Goal: Task Accomplishment & Management: Manage account settings

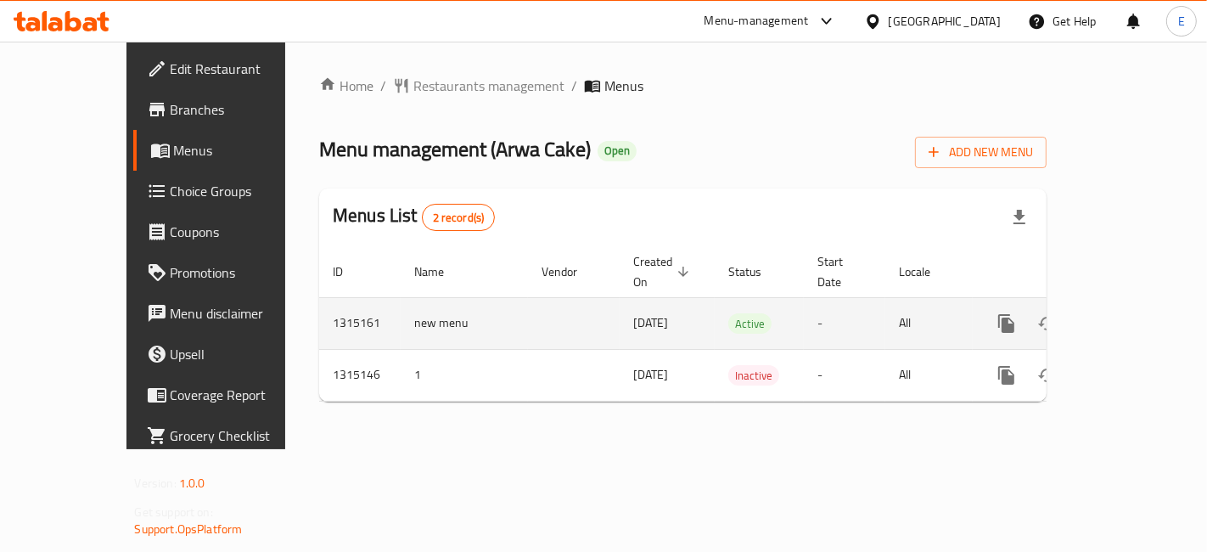
click at [1139, 313] on icon "enhanced table" at bounding box center [1129, 323] width 20 height 20
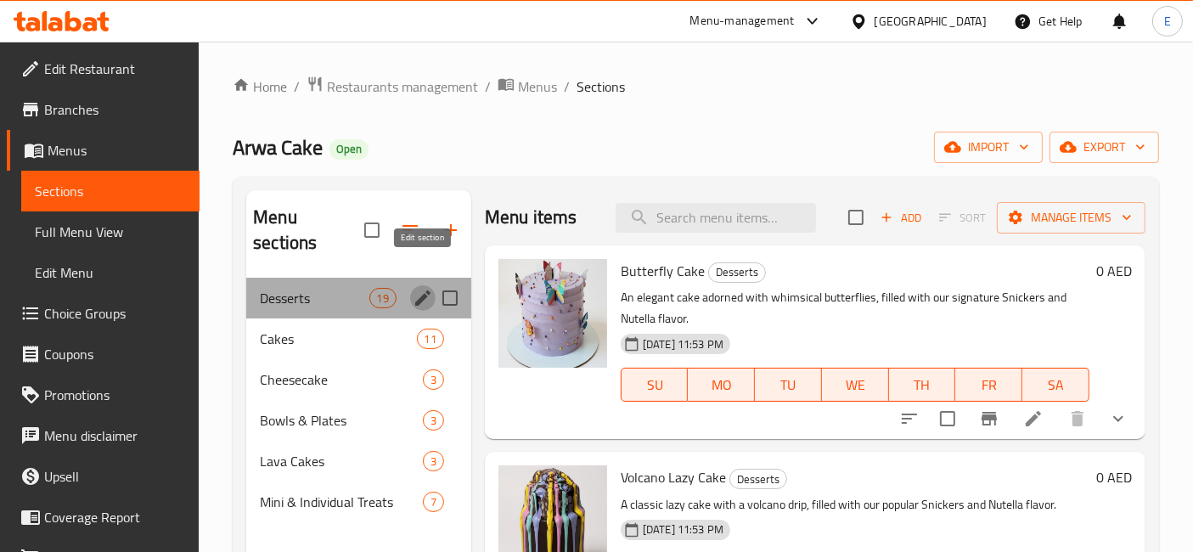
click at [425, 288] on icon "edit" at bounding box center [423, 298] width 20 height 20
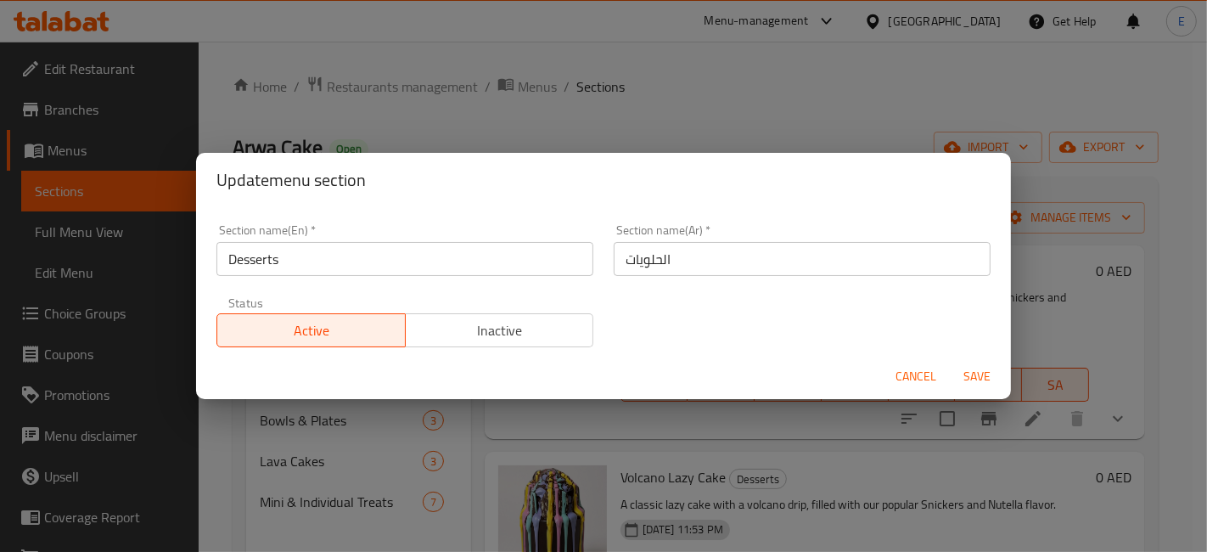
click at [451, 323] on span "Inactive" at bounding box center [500, 330] width 175 height 25
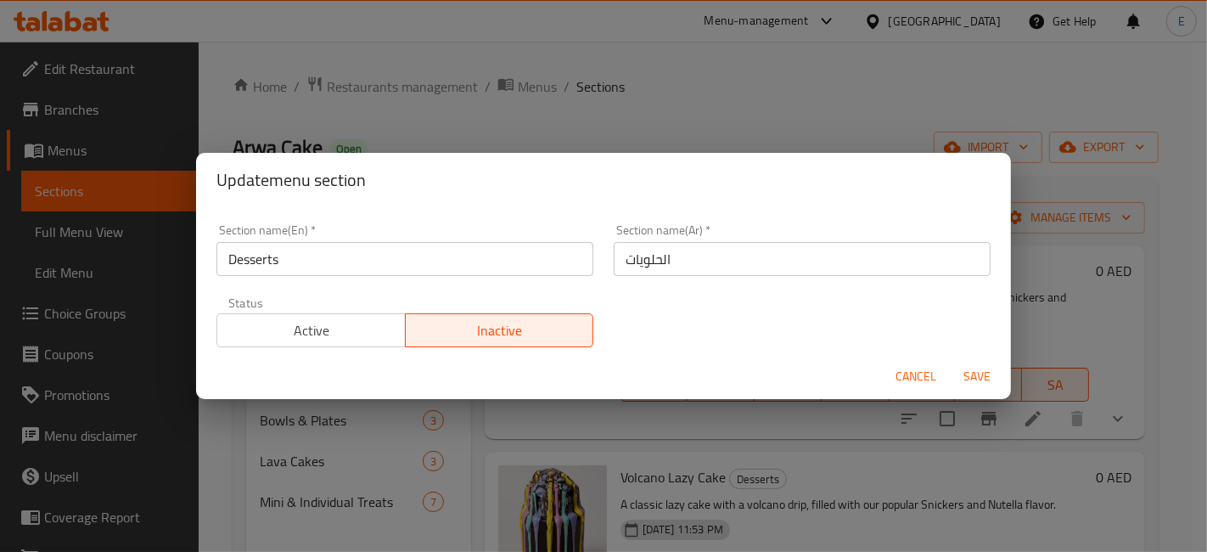
click at [983, 371] on span "Save" at bounding box center [977, 376] width 41 height 21
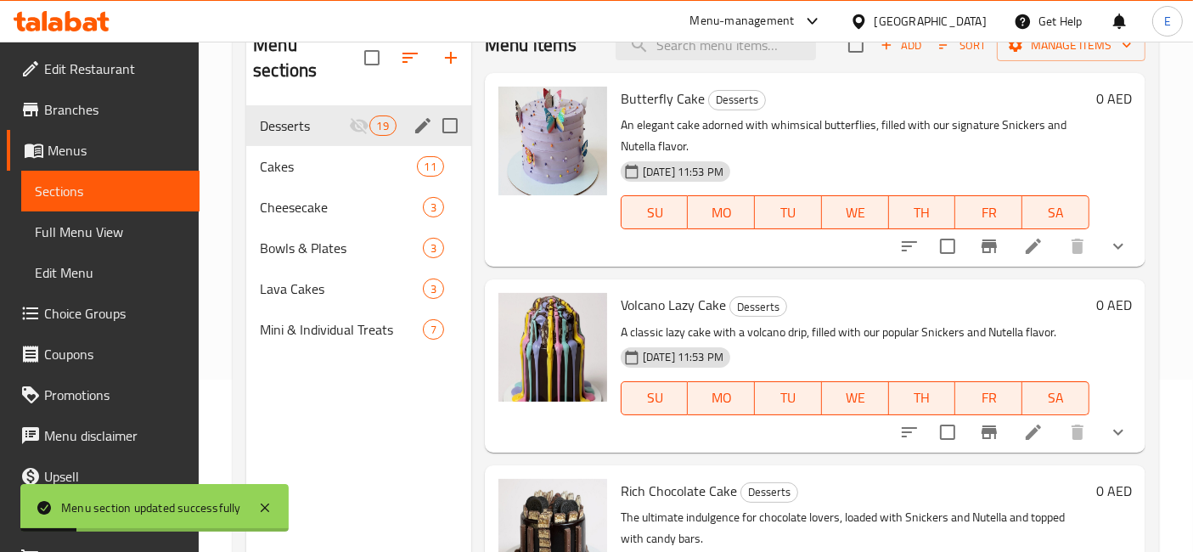
scroll to position [163, 0]
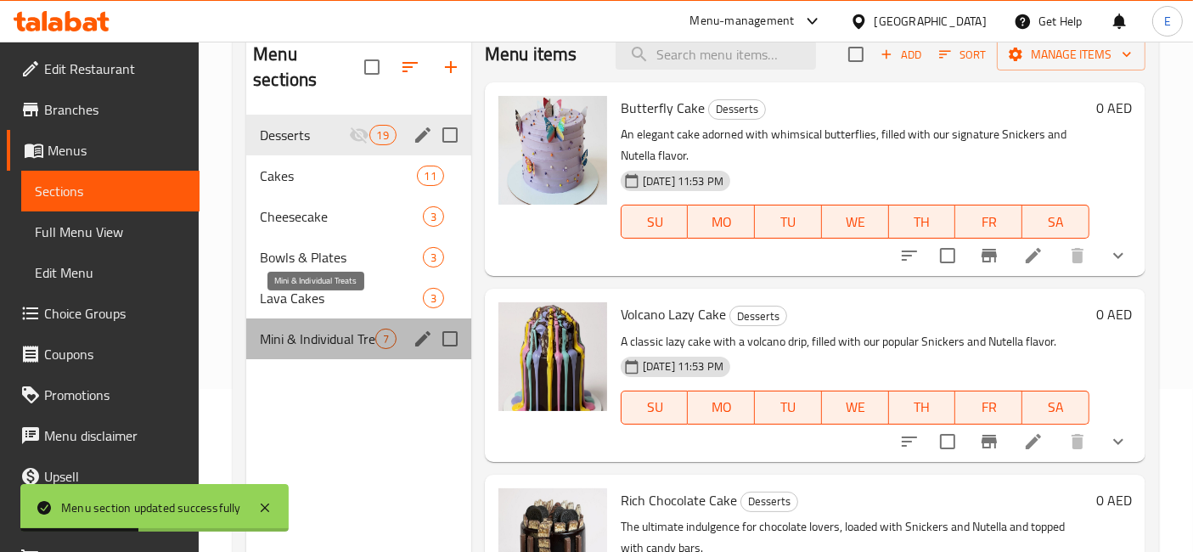
click at [362, 329] on span "Mini & Individual Treats" at bounding box center [317, 339] width 115 height 20
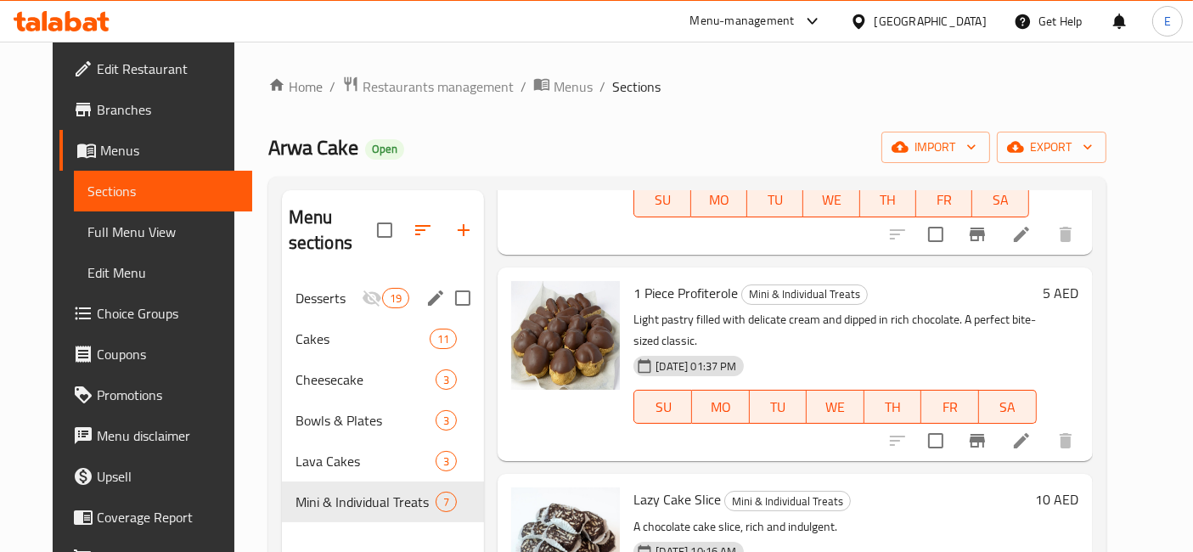
scroll to position [237, 0]
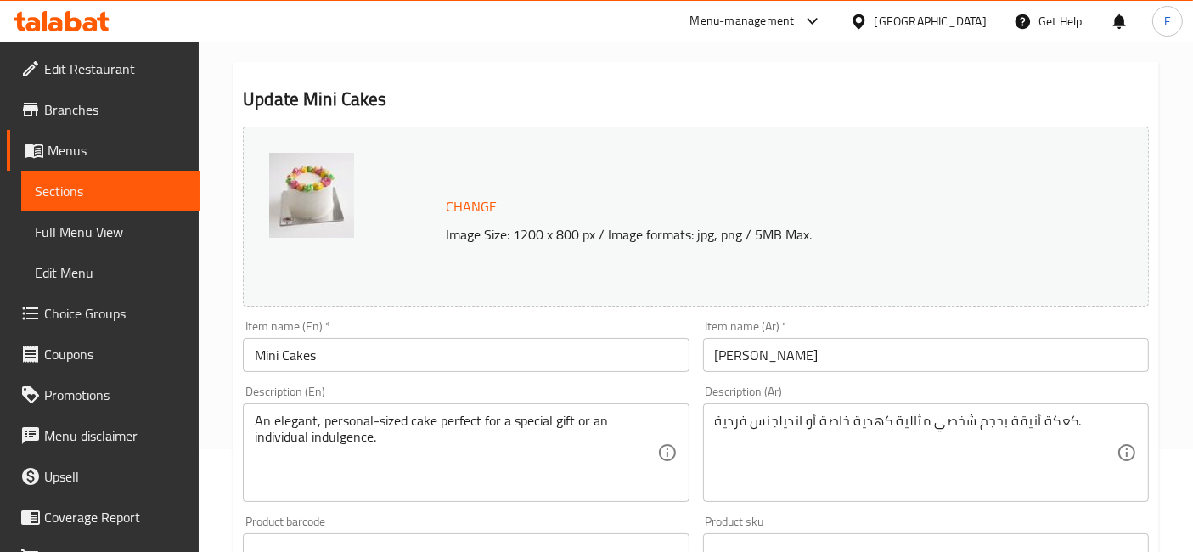
scroll to position [104, 0]
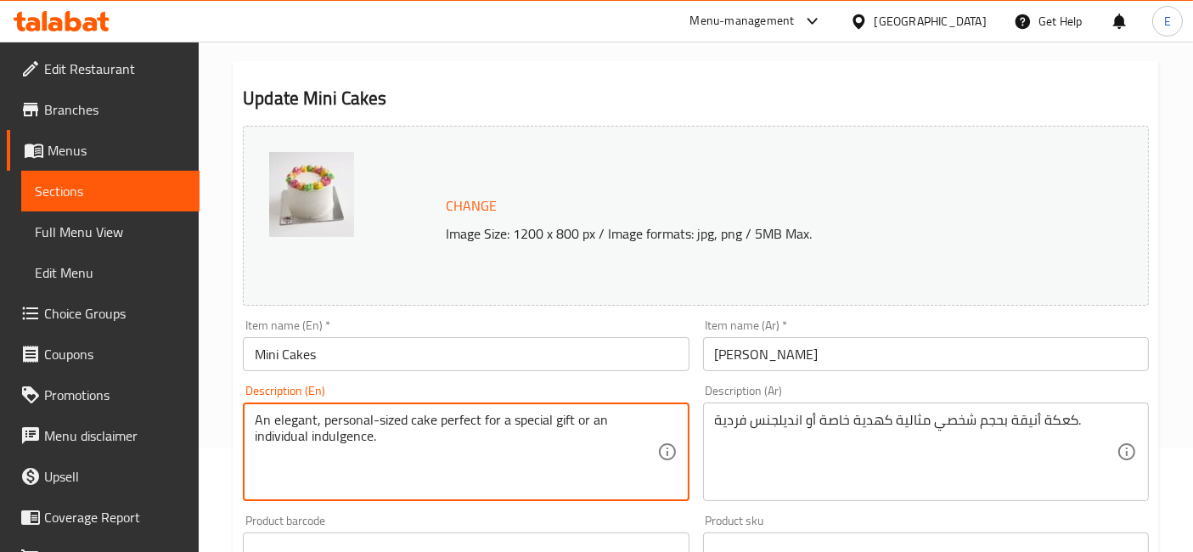
click at [323, 415] on textarea "An elegant, personal-sized cake perfect for a special gift or an individual ind…" at bounding box center [456, 452] width 402 height 81
paste textarea "Chocolate with snickers and nutella Serving 2-3 people"
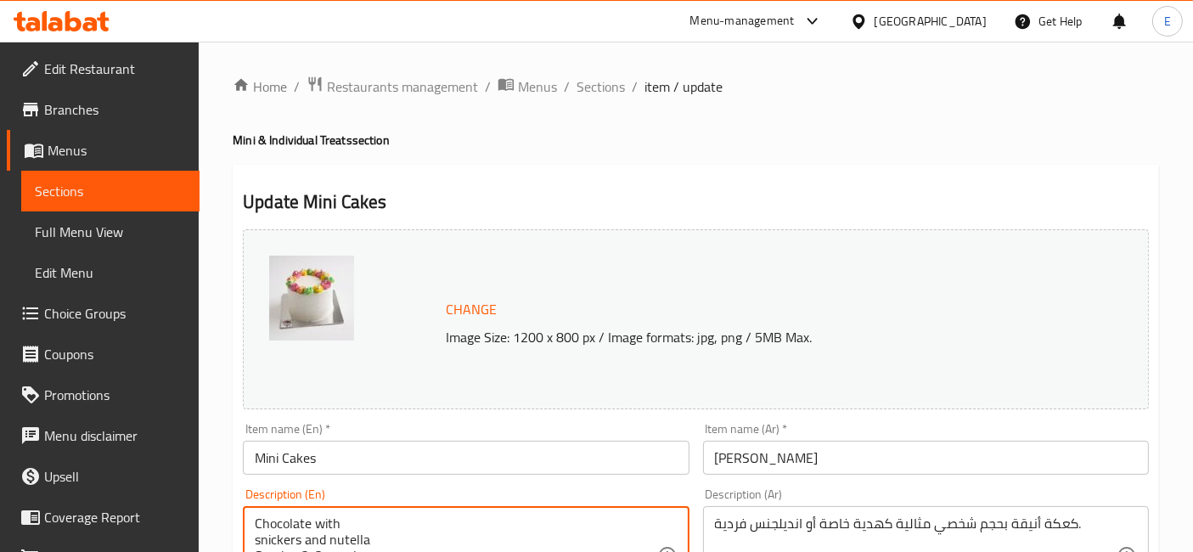
scroll to position [121, 0]
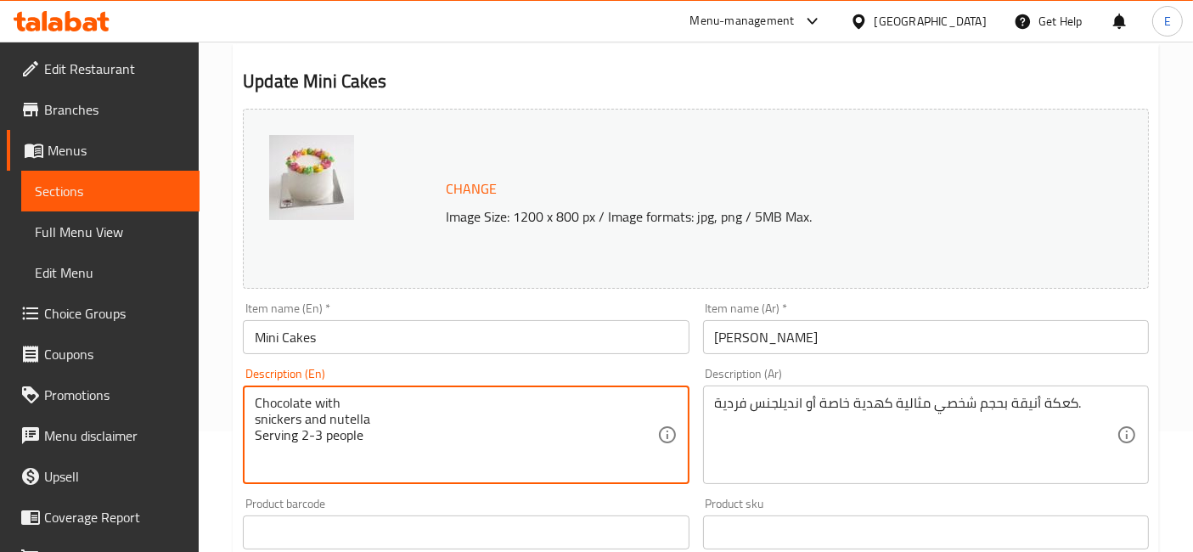
click at [259, 419] on textarea "Chocolate with snickers and nutella Serving 2-3 people" at bounding box center [456, 435] width 402 height 81
click at [256, 419] on textarea "Chocolate with snickers and nutella Serving 2-3 people" at bounding box center [456, 435] width 402 height 81
click at [256, 421] on textarea "Chocolate with snickers and nutella Serving 2-3 people" at bounding box center [456, 435] width 402 height 81
click at [434, 402] on textarea "Chocolate with snickers and nutella Serving 2-3 people" at bounding box center [456, 435] width 402 height 81
click at [261, 400] on textarea "Chocolate with snickers and Nutella Serving 2-3 people" at bounding box center [456, 435] width 402 height 81
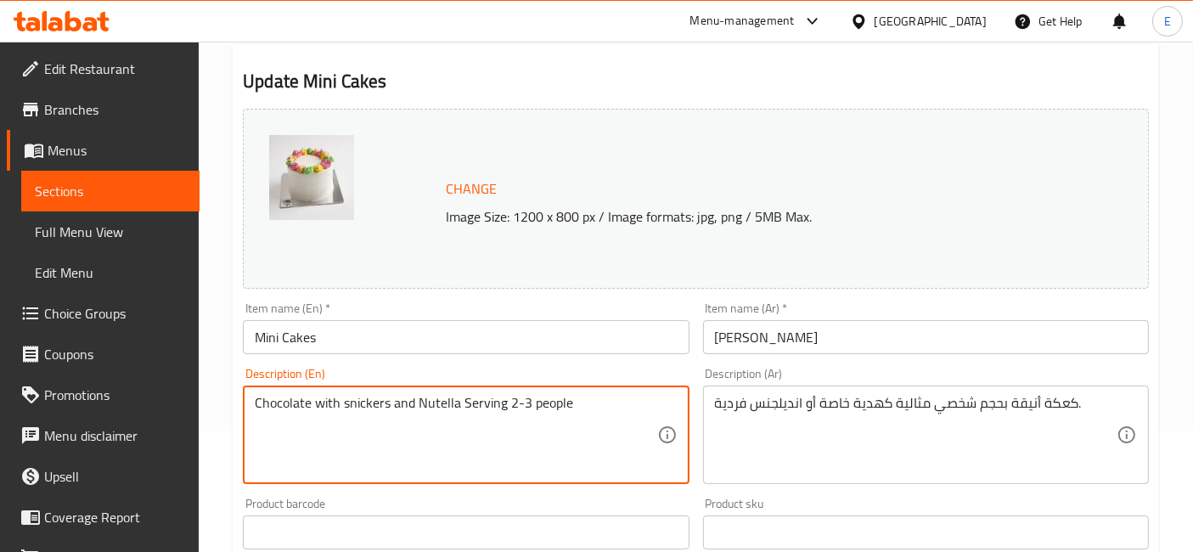
click at [258, 403] on textarea "Chocolate with snickers and Nutella Serving 2-3 people" at bounding box center [456, 435] width 402 height 81
click at [418, 404] on textarea "Cake filled with Chocolate with snickers and Nutella Serving 2-3 people" at bounding box center [456, 435] width 402 height 81
click at [578, 403] on textarea "Cake filled with Chocolate snickers and Nutella Serving 2-3 people" at bounding box center [456, 435] width 402 height 81
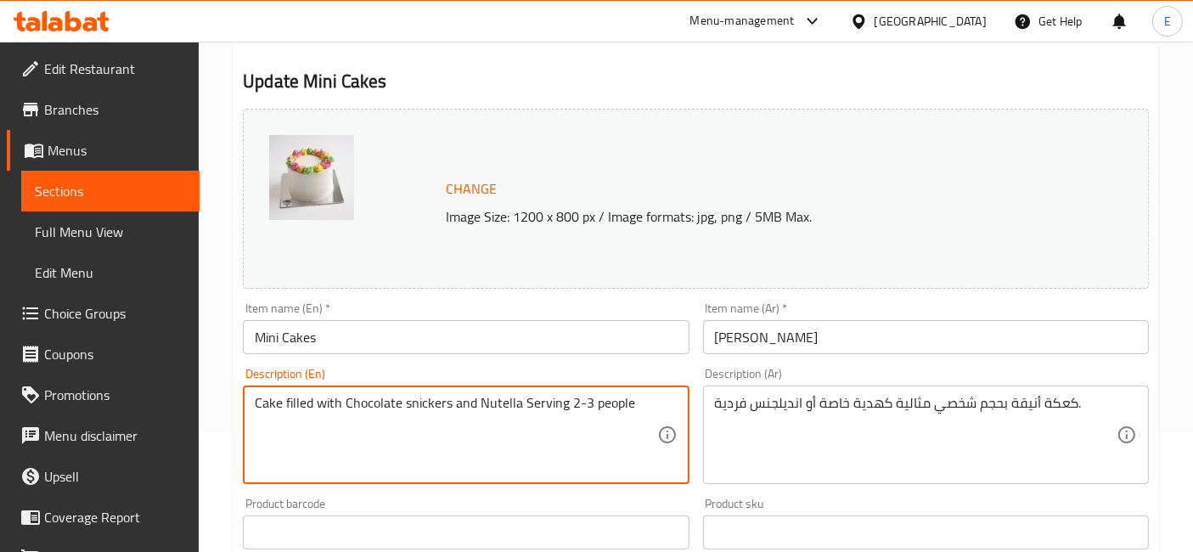
click at [578, 403] on textarea "Cake filled with Chocolate snickers and Nutella Serving 2-3 people" at bounding box center [456, 435] width 402 height 81
type textarea "Cake filled with Chocolate snickers and Nutella Serving 2-3 people"
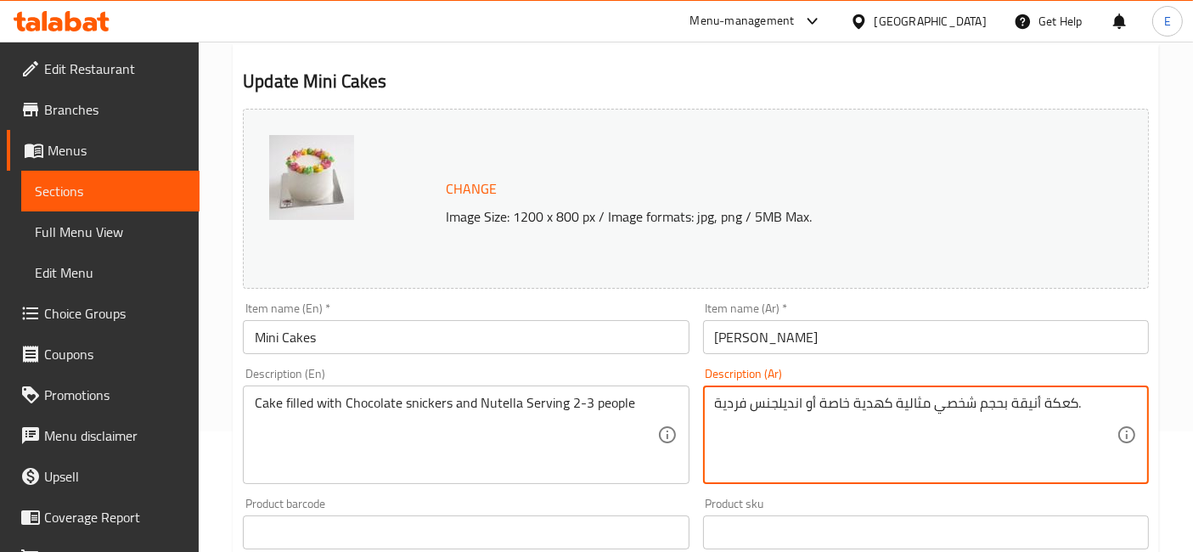
click at [782, 395] on textarea "كعكة أنيقة بحجم شخصي مثالية كهدية خاصة أو انديلجنس فردية." at bounding box center [916, 435] width 402 height 81
paste textarea "يك محشو بشوكولاتة سنكرز ونوتيلا – تكفي 2-3 أشخاص"
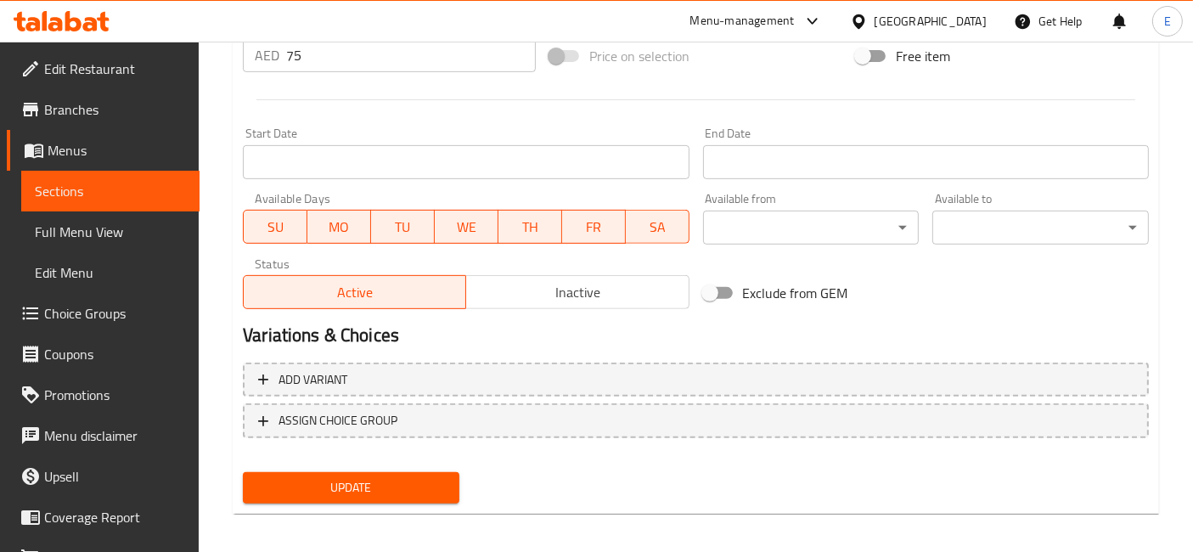
scroll to position [670, 0]
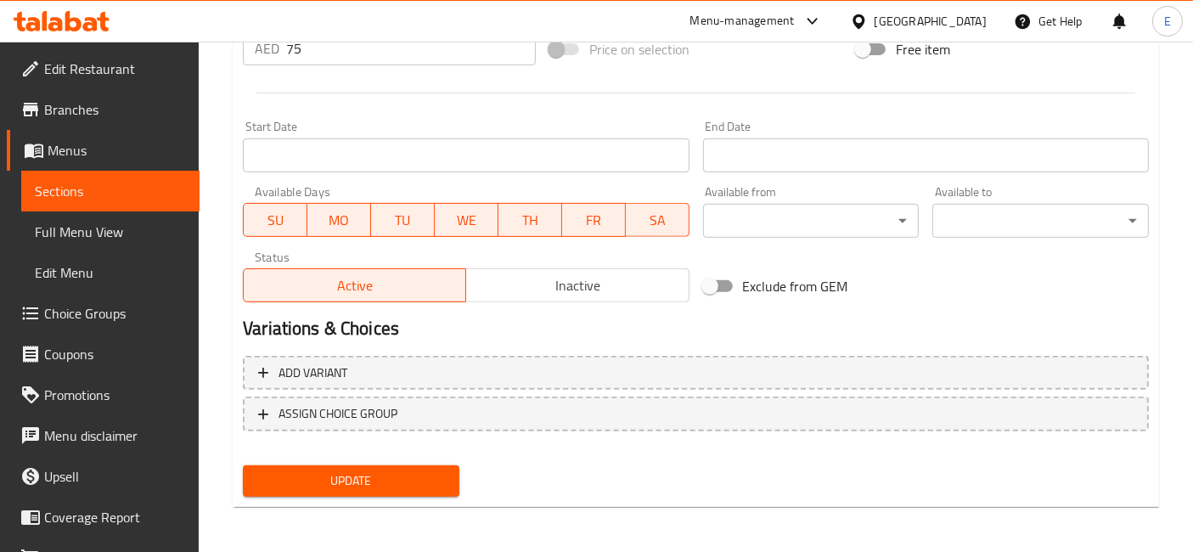
click at [368, 486] on span "Update" at bounding box center [350, 480] width 189 height 21
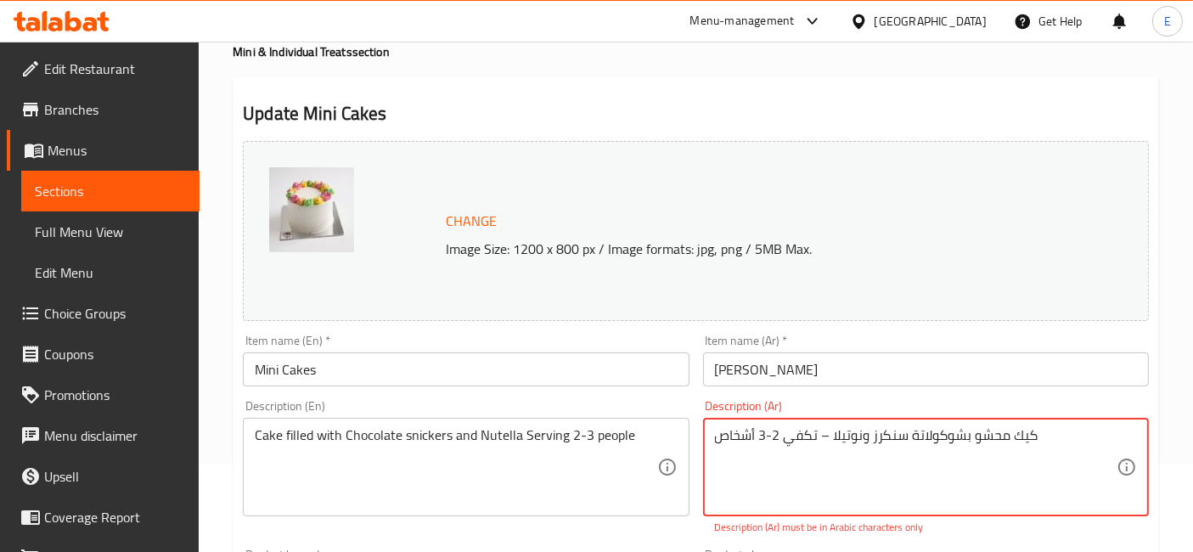
scroll to position [122, 0]
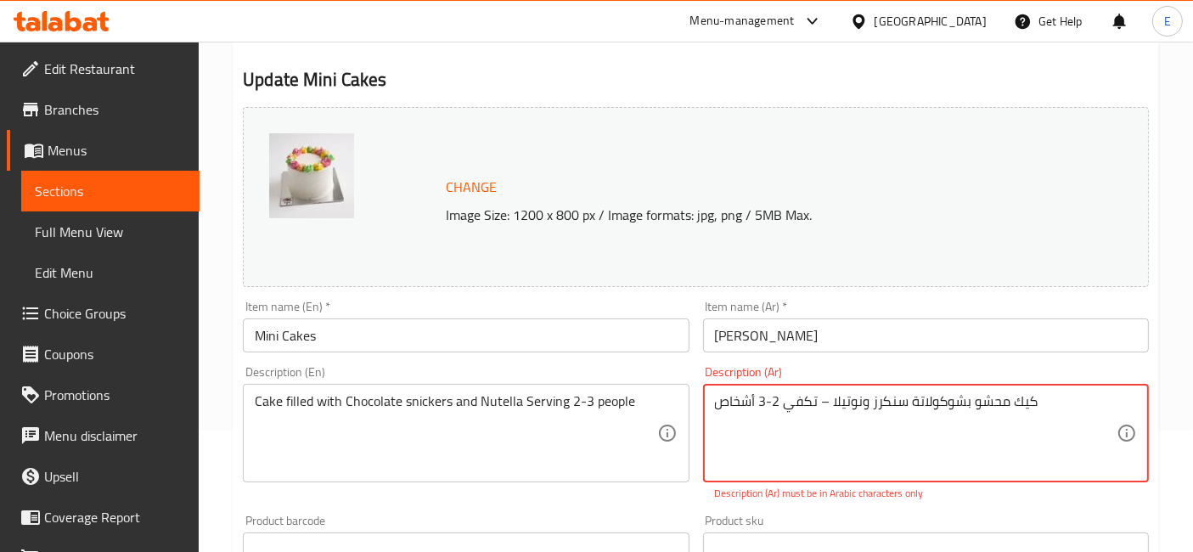
drag, startPoint x: 821, startPoint y: 404, endPoint x: 829, endPoint y: 402, distance: 8.7
click at [829, 402] on textarea "كيك محشو بشوكولاتة سنكرز ونوتيلا – تكفي 2-3 أشخاص" at bounding box center [916, 433] width 402 height 81
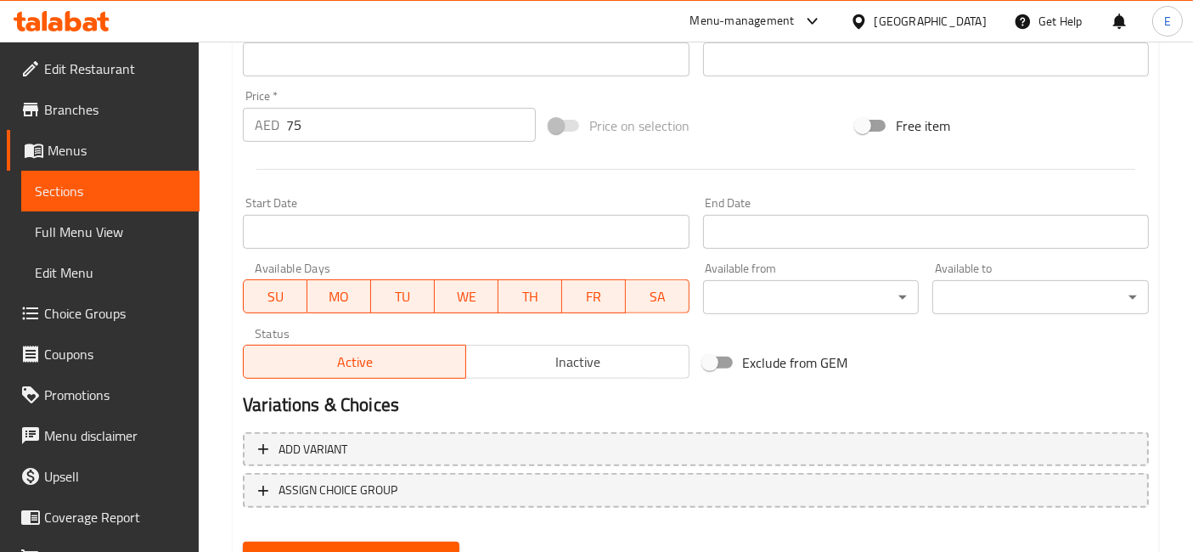
scroll to position [670, 0]
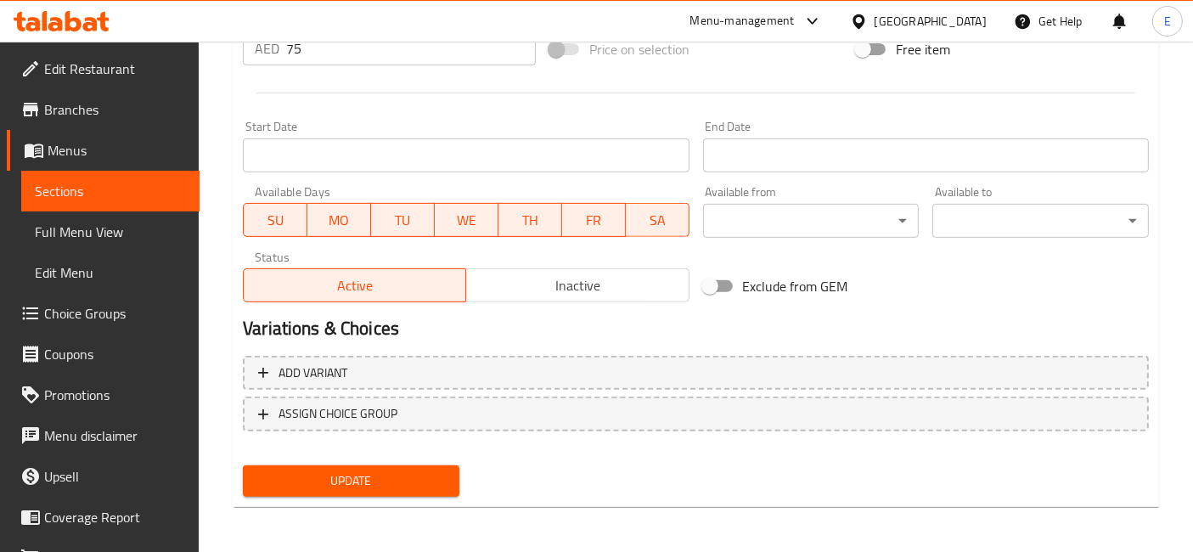
type textarea "كيك محشو بشوكولاتة سنكرز ونوتيلا تكفي 2-3 أشخاص"
click at [410, 483] on span "Update" at bounding box center [350, 480] width 189 height 21
click at [383, 451] on div "Add variant ASSIGN CHOICE GROUP" at bounding box center [695, 404] width 919 height 110
click at [380, 471] on span "Update" at bounding box center [350, 480] width 189 height 21
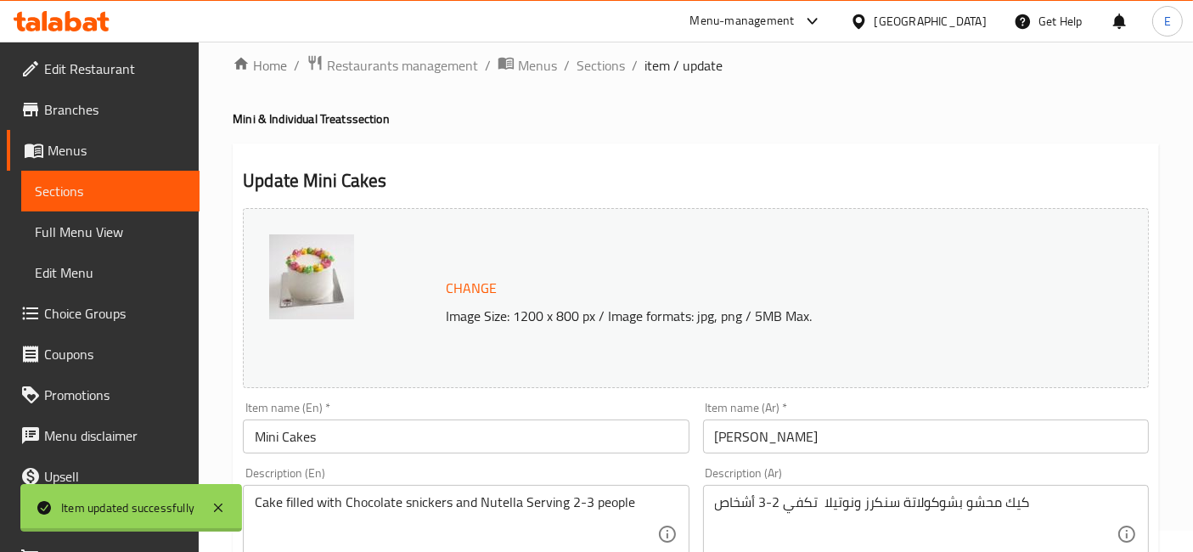
scroll to position [0, 0]
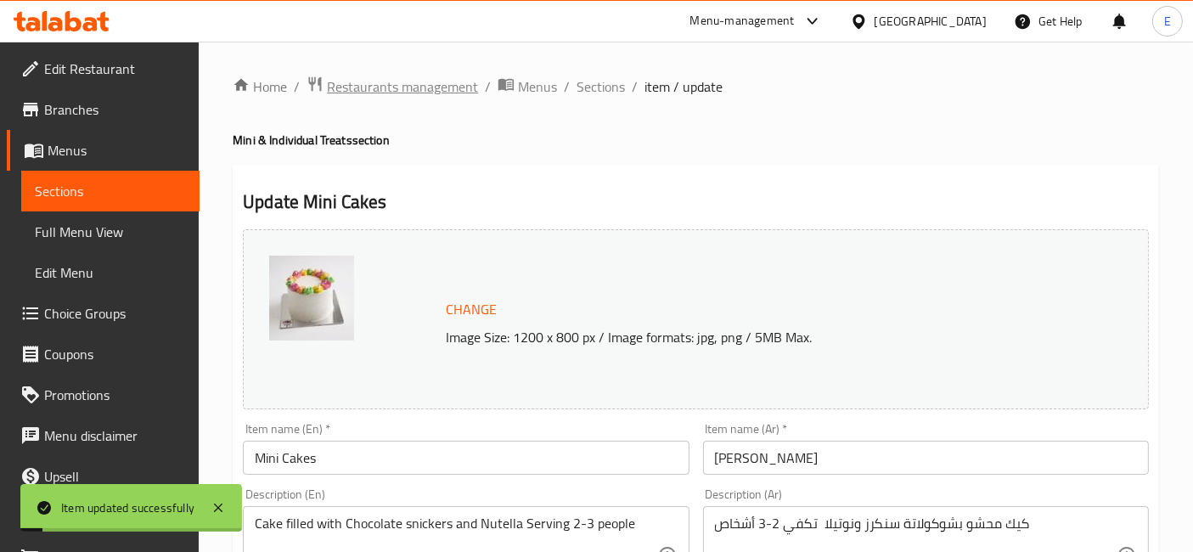
click at [452, 87] on span "Restaurants management" at bounding box center [402, 86] width 151 height 20
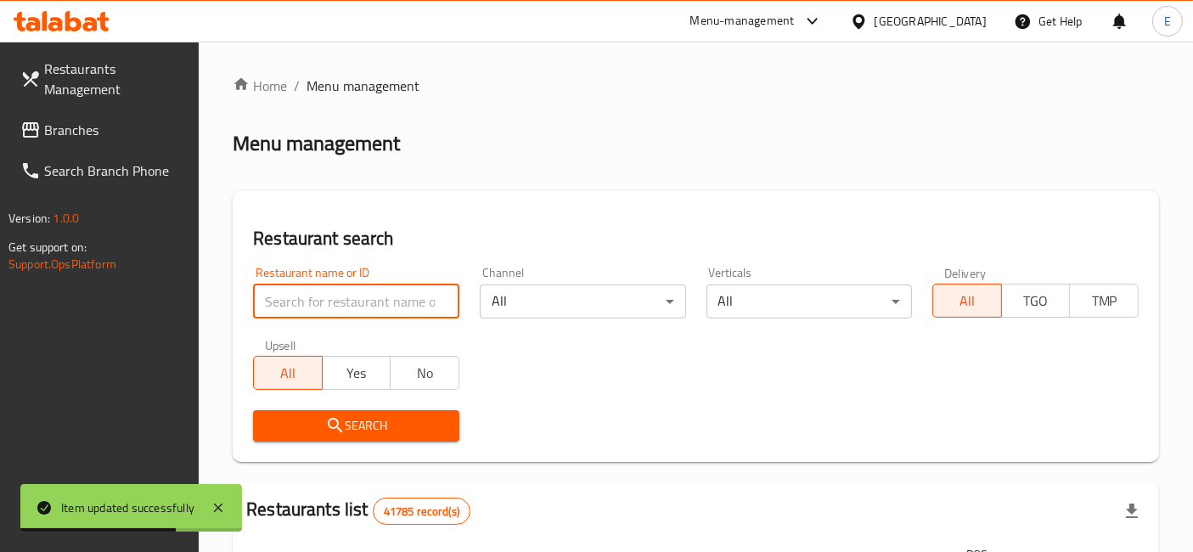
click at [372, 300] on input "search" at bounding box center [356, 301] width 206 height 34
type input "arwa cake"
click button "Search" at bounding box center [356, 425] width 206 height 31
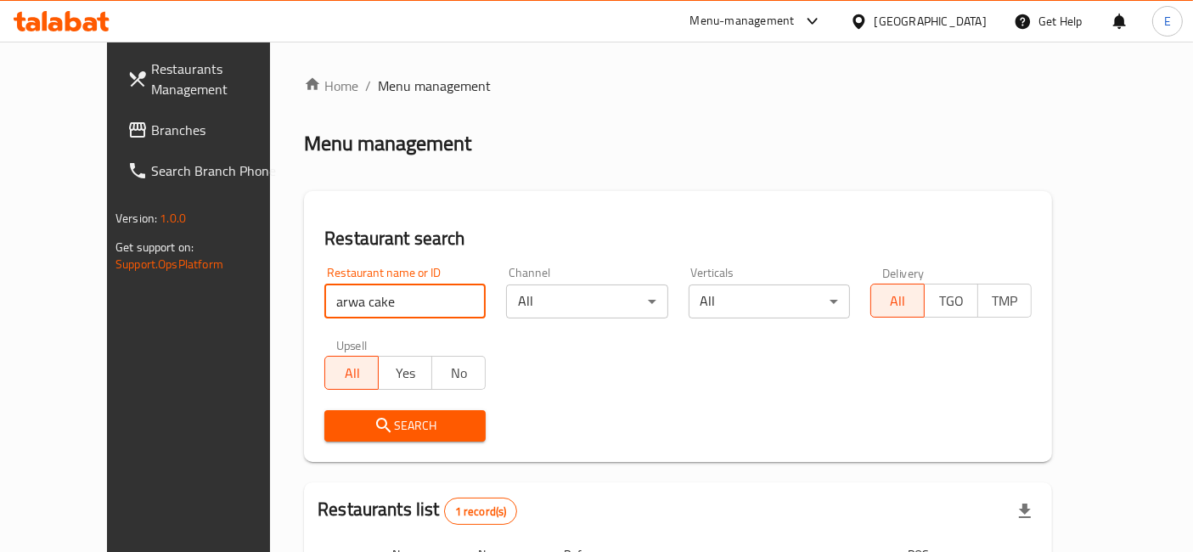
click at [351, 446] on div "Search" at bounding box center [405, 426] width 182 height 52
click at [348, 431] on span "Search" at bounding box center [405, 425] width 134 height 21
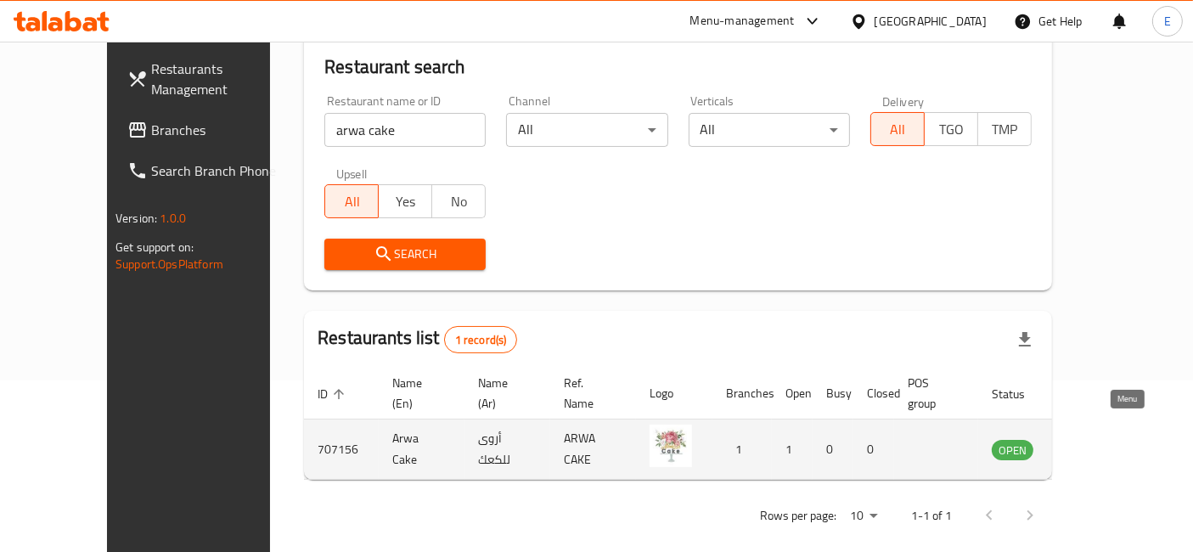
click at [1098, 446] on icon "enhanced table" at bounding box center [1095, 449] width 6 height 7
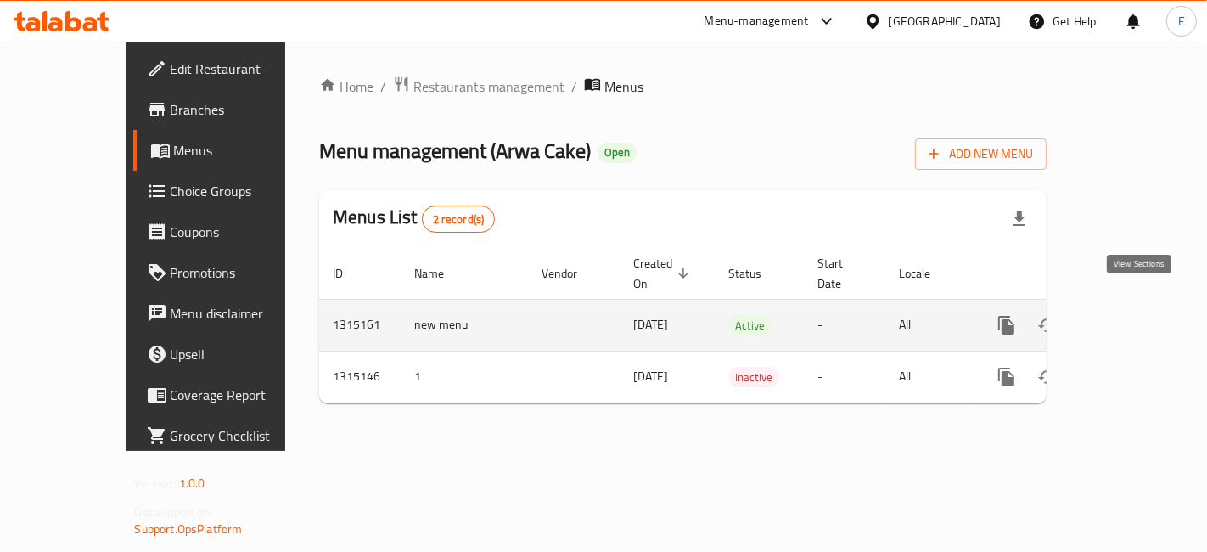
click at [1132, 315] on icon "enhanced table" at bounding box center [1129, 325] width 20 height 20
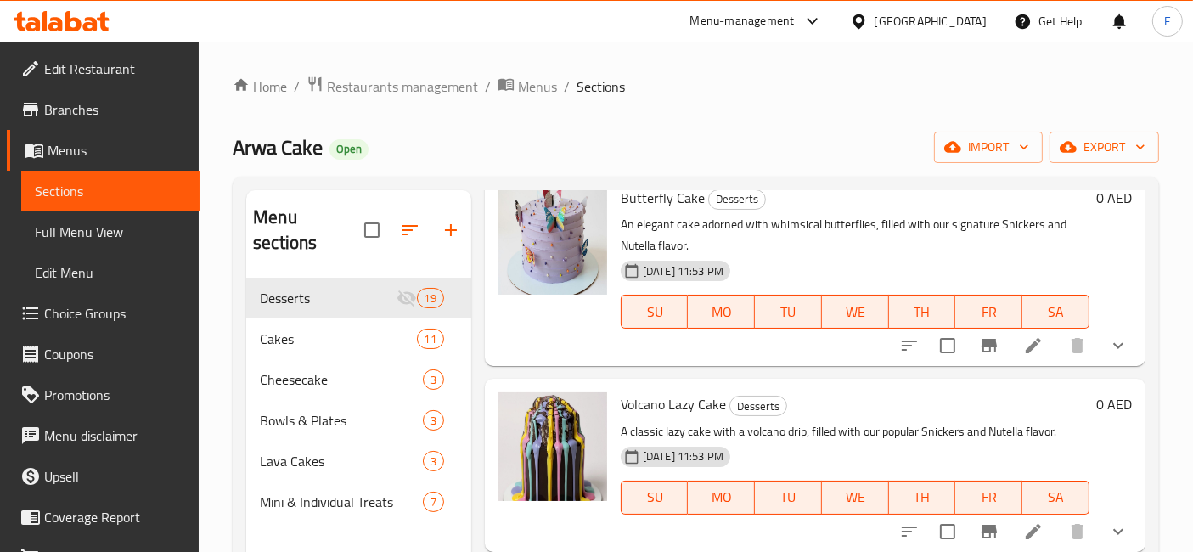
scroll to position [76, 0]
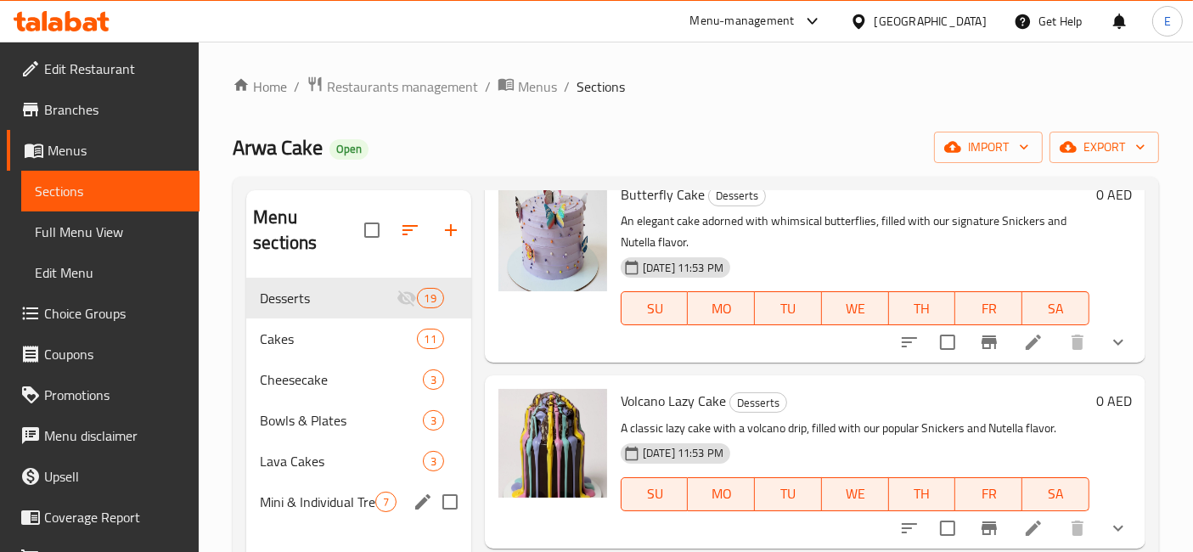
click at [286, 491] on span "Mini & Individual Treats" at bounding box center [317, 501] width 115 height 20
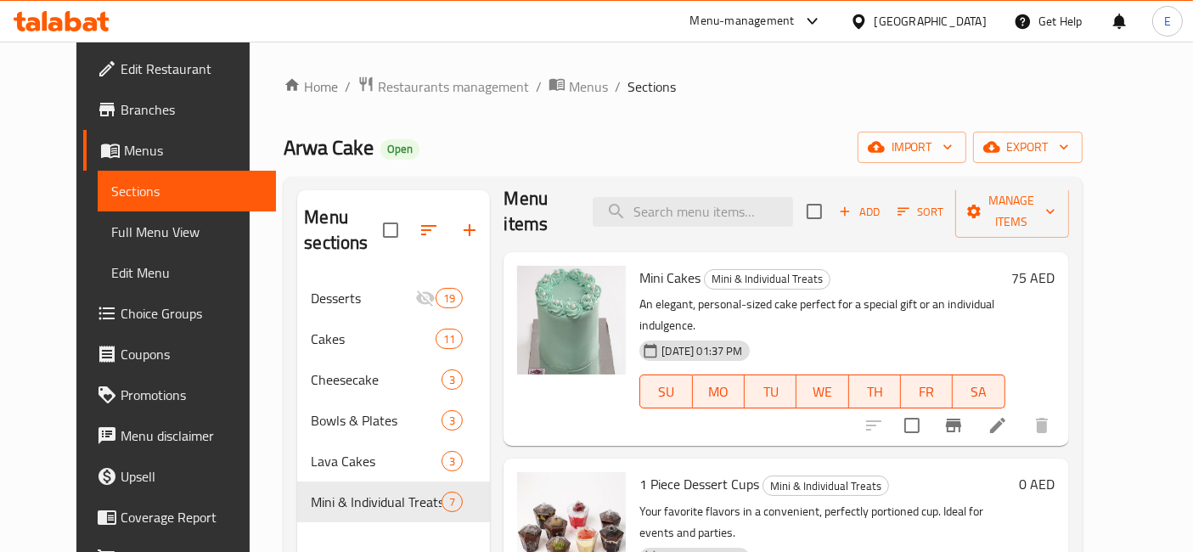
scroll to position [17, 0]
click at [1008, 417] on icon at bounding box center [997, 427] width 20 height 20
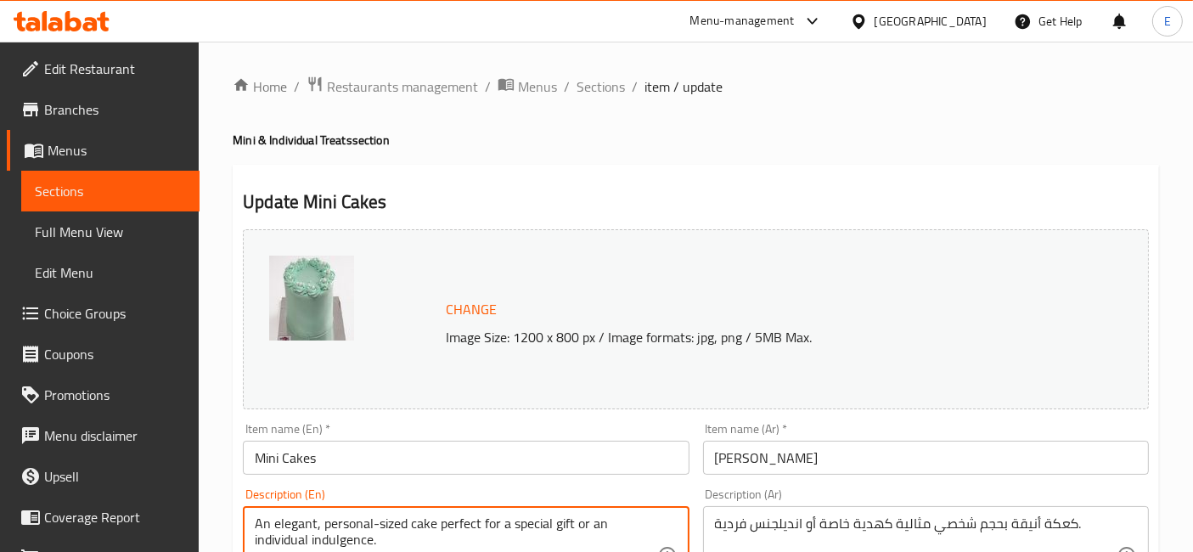
click at [378, 526] on textarea "An elegant, personal-sized cake perfect for a special gift or an individual ind…" at bounding box center [456, 555] width 402 height 81
paste textarea "Vanilla cake with Coffee and chocolate chip Serving 2-3 people"
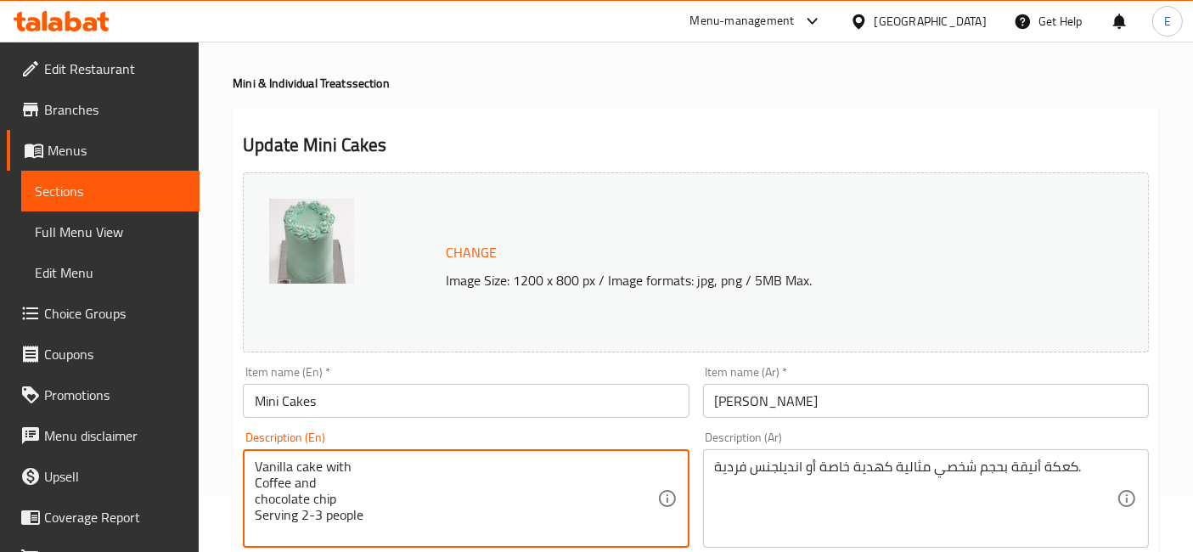
scroll to position [55, 0]
click at [256, 481] on textarea "Vanilla cake with Coffee and chocolate chip Serving 2-3 people" at bounding box center [456, 500] width 402 height 81
click at [254, 481] on div "Vanilla cake with Coffee and chocolate chip Serving 2-3 people Description (En)" at bounding box center [466, 500] width 446 height 98
click at [257, 485] on textarea "Vanilla cake with Coffee and chocolate chip Serving 2-3 people" at bounding box center [456, 500] width 402 height 81
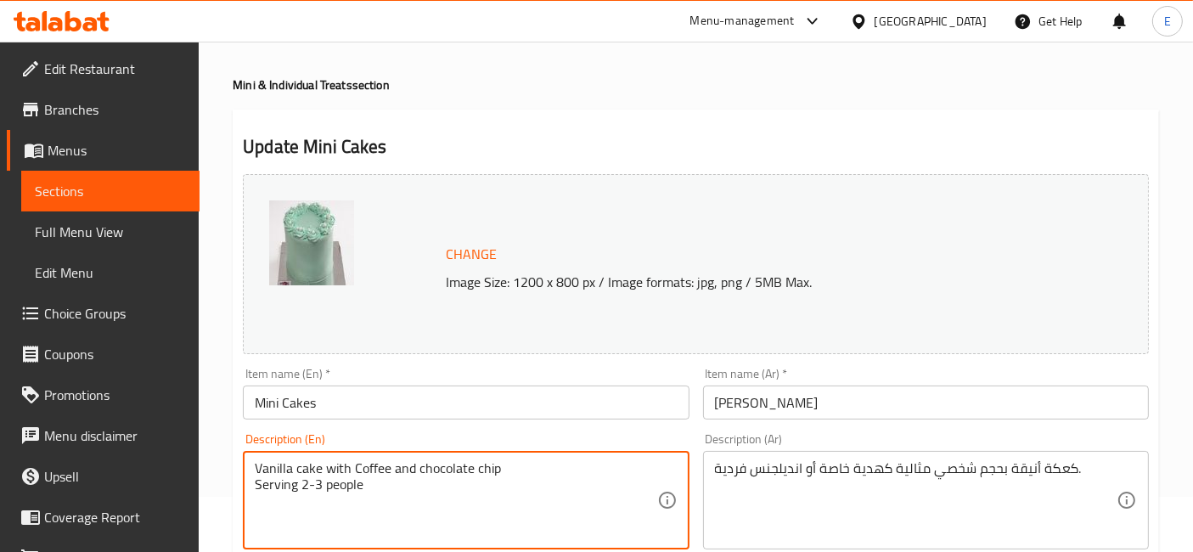
click at [259, 487] on textarea "Vanilla cake with Coffee and chocolate chip Serving 2-3 people" at bounding box center [456, 500] width 402 height 81
click at [556, 469] on textarea "Vanilla cake with Coffee and chocolate chip Serving 2-3 people" at bounding box center [456, 500] width 402 height 81
type textarea "Vanilla cake with Coffee and chocolate chip Serving 2-3 people"
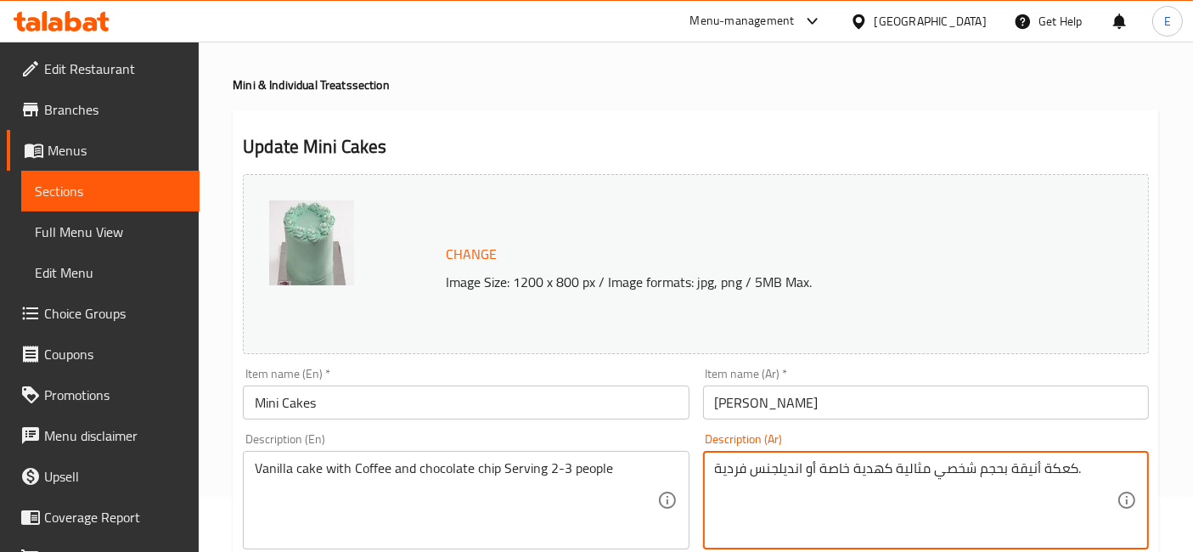
click at [784, 467] on textarea "كعكة أنيقة بحجم شخصي مثالية كهدية خاصة أو انديلجنس فردية." at bounding box center [916, 500] width 402 height 81
paste textarea "يك الفانيليا بالقهوة وقطع الشوكولاتة – تكفي 2-3 أشخاص"
drag, startPoint x: 819, startPoint y: 469, endPoint x: 829, endPoint y: 469, distance: 10.2
click at [829, 469] on textarea "كيك الفانيليا بالقهوة وقطع الشوكولاتة – تكفي 2-3 أشخاص" at bounding box center [916, 500] width 402 height 81
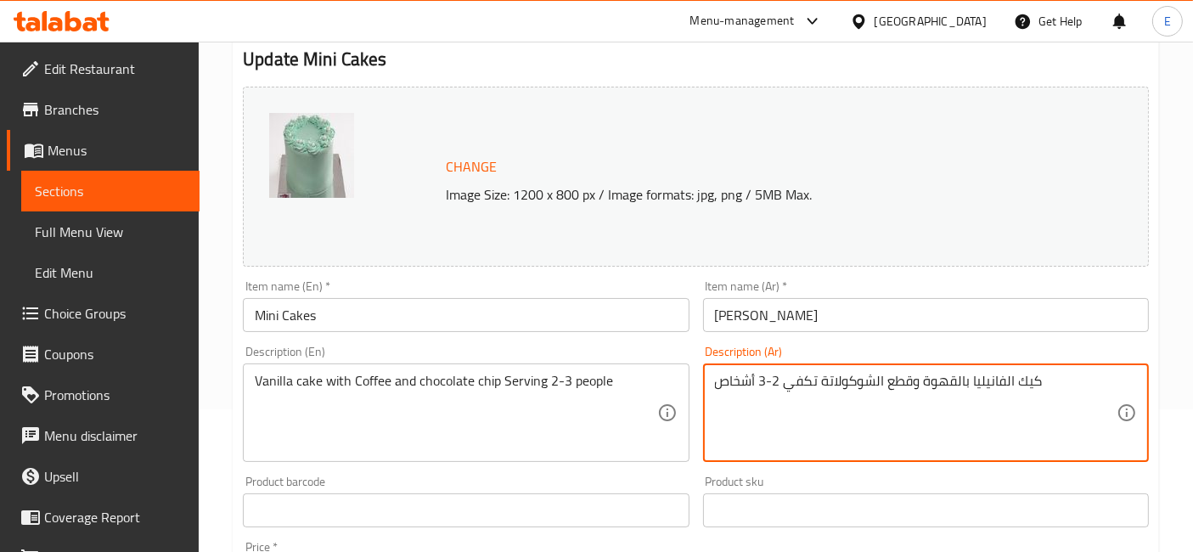
scroll to position [670, 0]
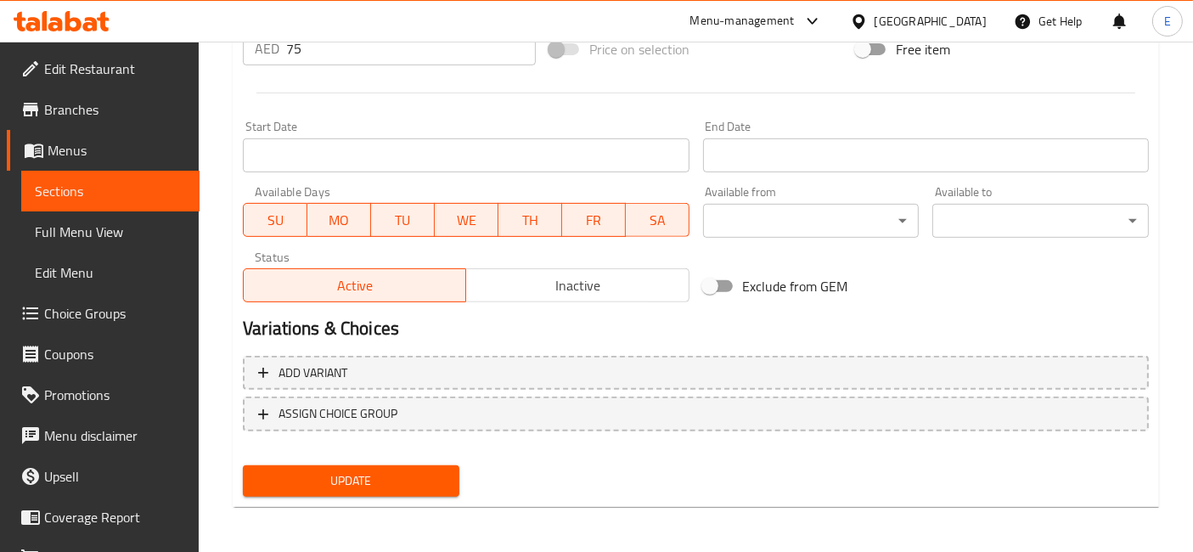
type textarea "كيك الفانيليا بالقهوة وقطع الشوكولاتة تكفي 2-3 أشخاص"
click at [346, 475] on span "Update" at bounding box center [350, 480] width 189 height 21
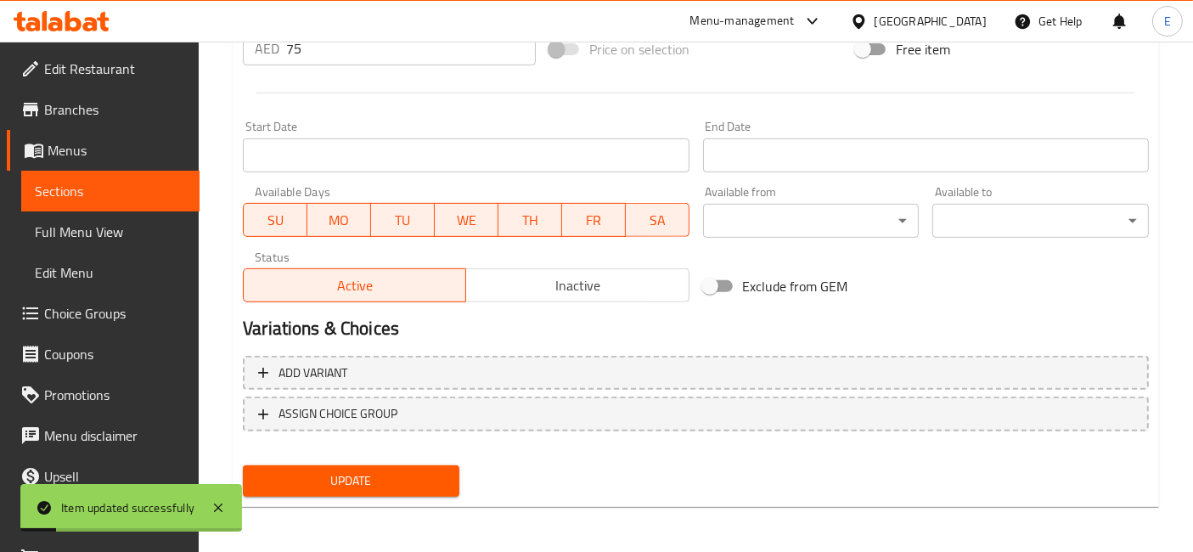
scroll to position [669, 0]
click at [388, 476] on span "Update" at bounding box center [350, 481] width 189 height 21
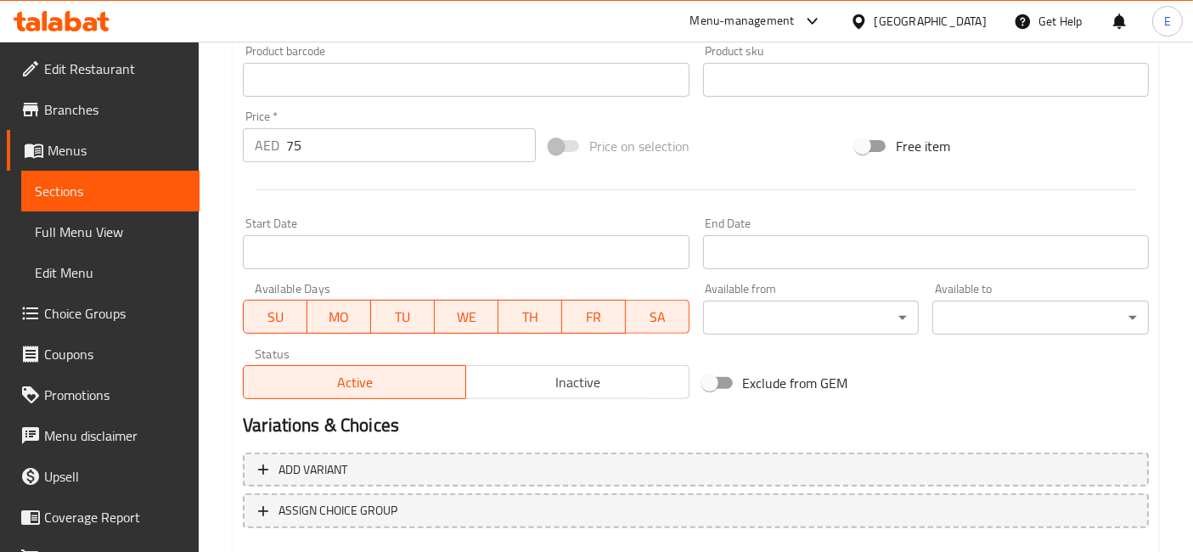
scroll to position [657, 0]
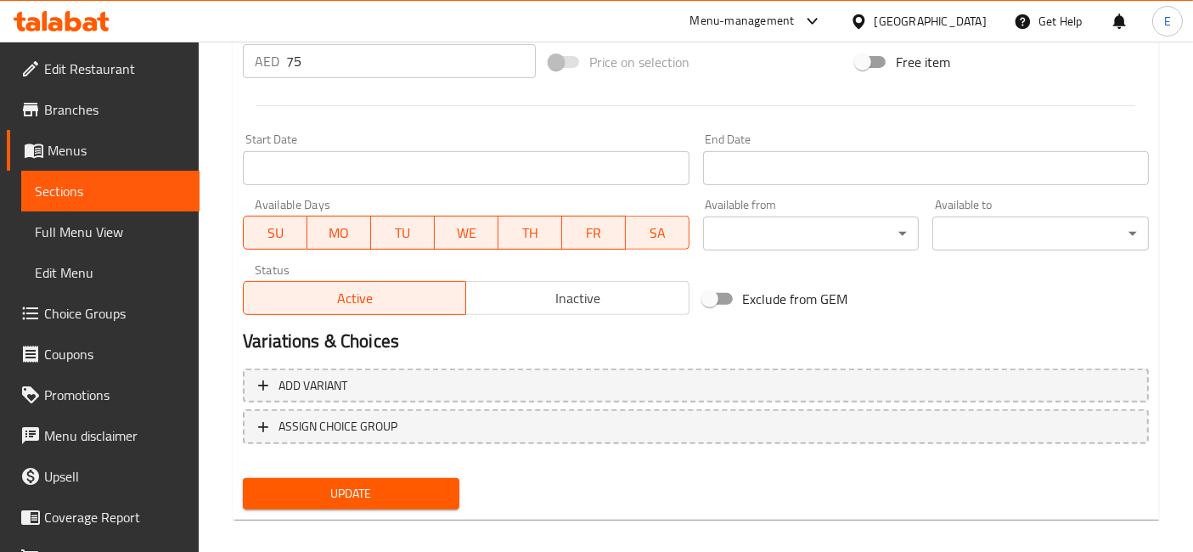
click at [395, 493] on span "Update" at bounding box center [350, 493] width 189 height 21
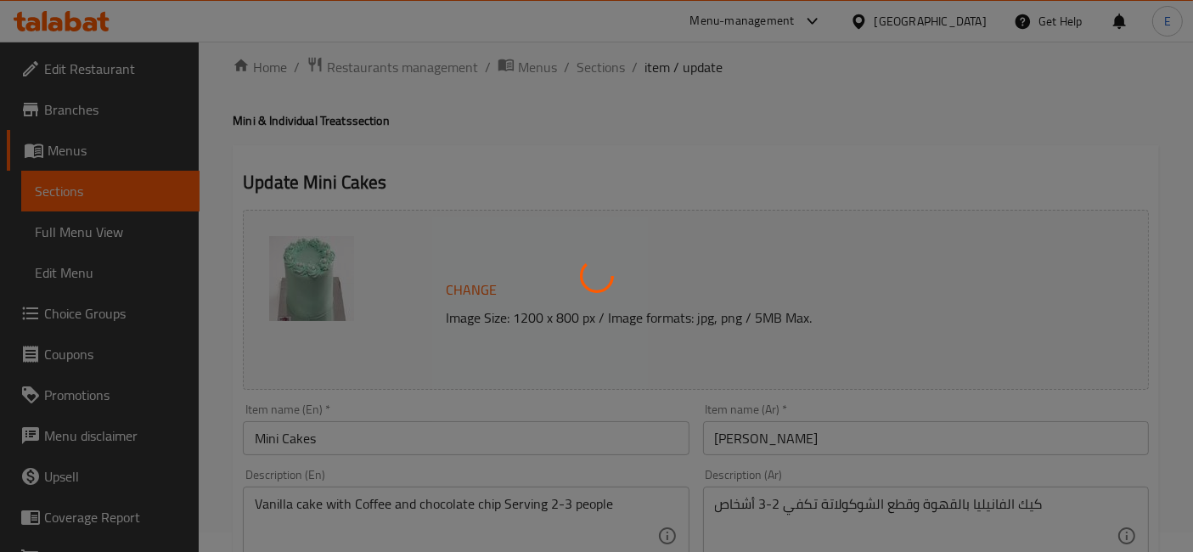
scroll to position [0, 0]
